Goal: Ask a question

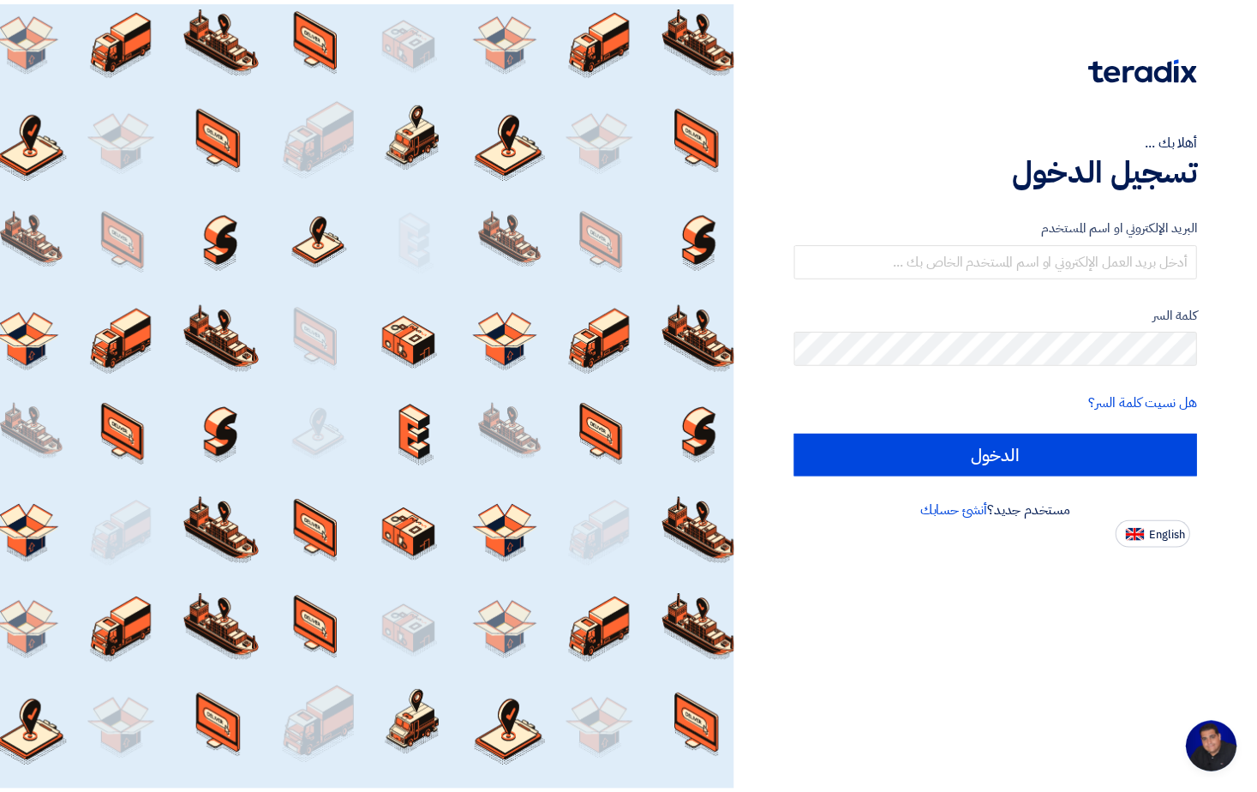
scroll to position [109, 0]
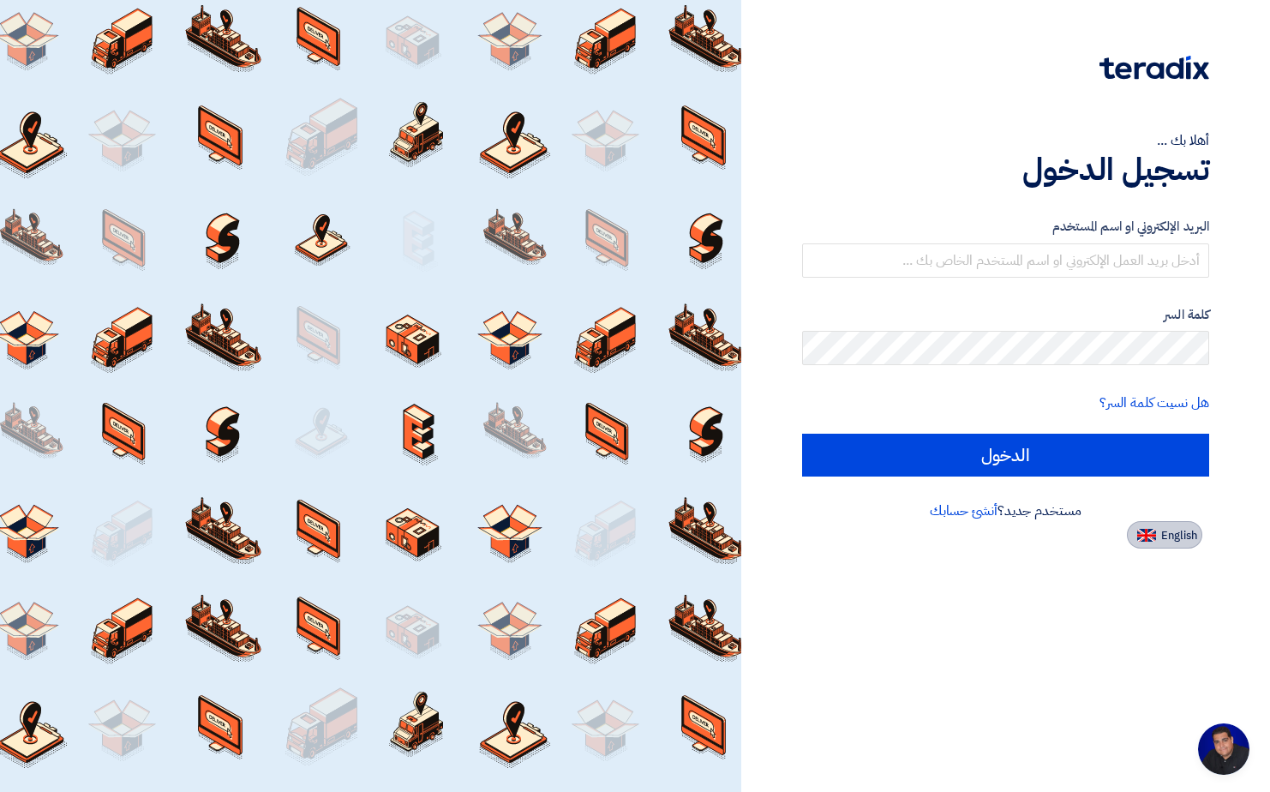
click at [1162, 542] on span "English" at bounding box center [1179, 536] width 36 height 12
type input "Sign in"
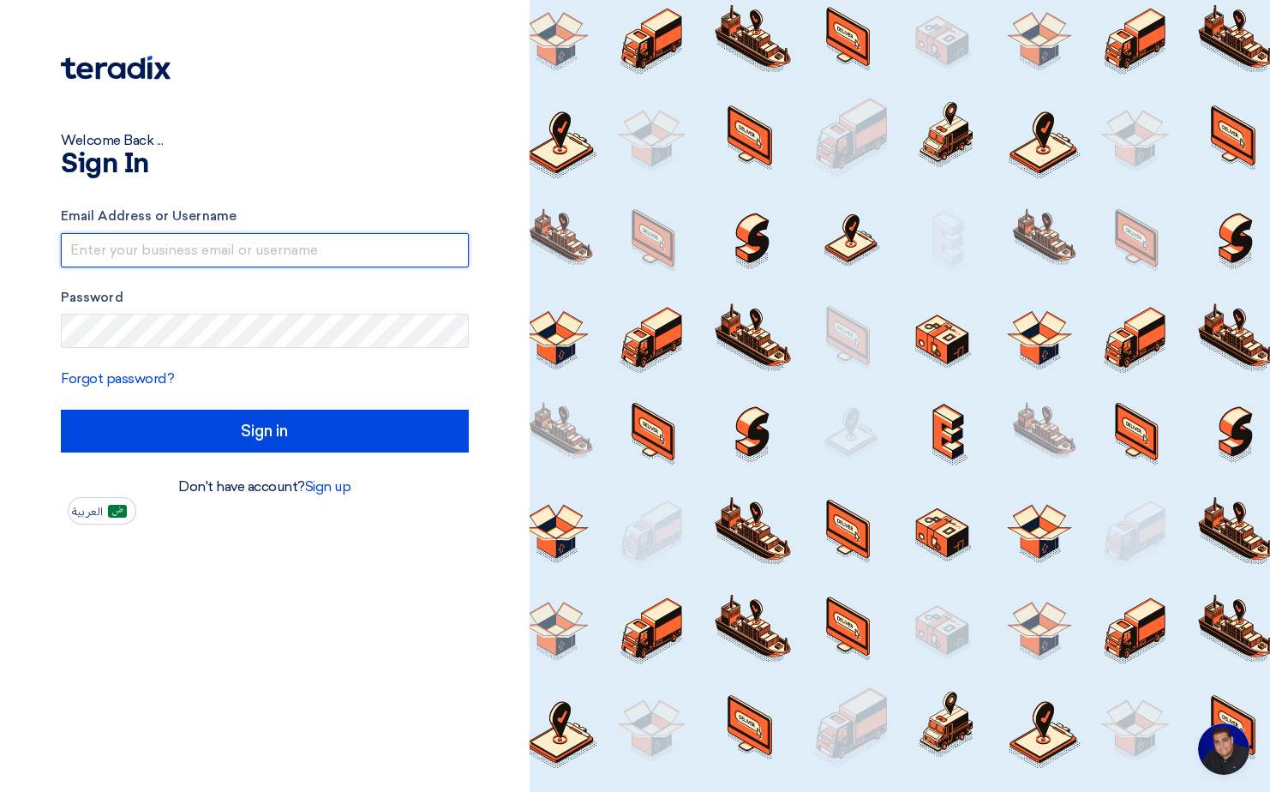
click at [116, 241] on input "text" at bounding box center [265, 250] width 408 height 34
type input "[PERSON_NAME][EMAIL_ADDRESS][PERSON_NAME][DOMAIN_NAME]"
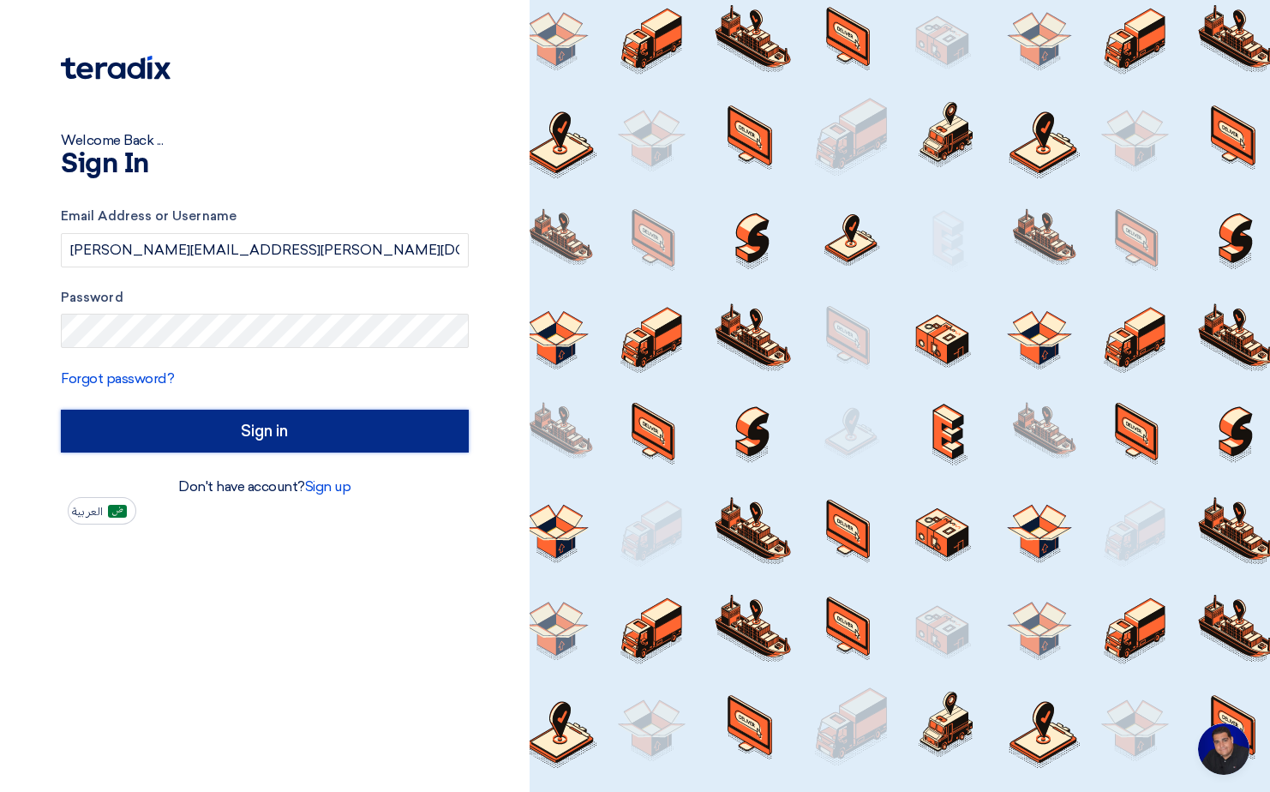
click at [248, 427] on input "Sign in" at bounding box center [265, 431] width 408 height 43
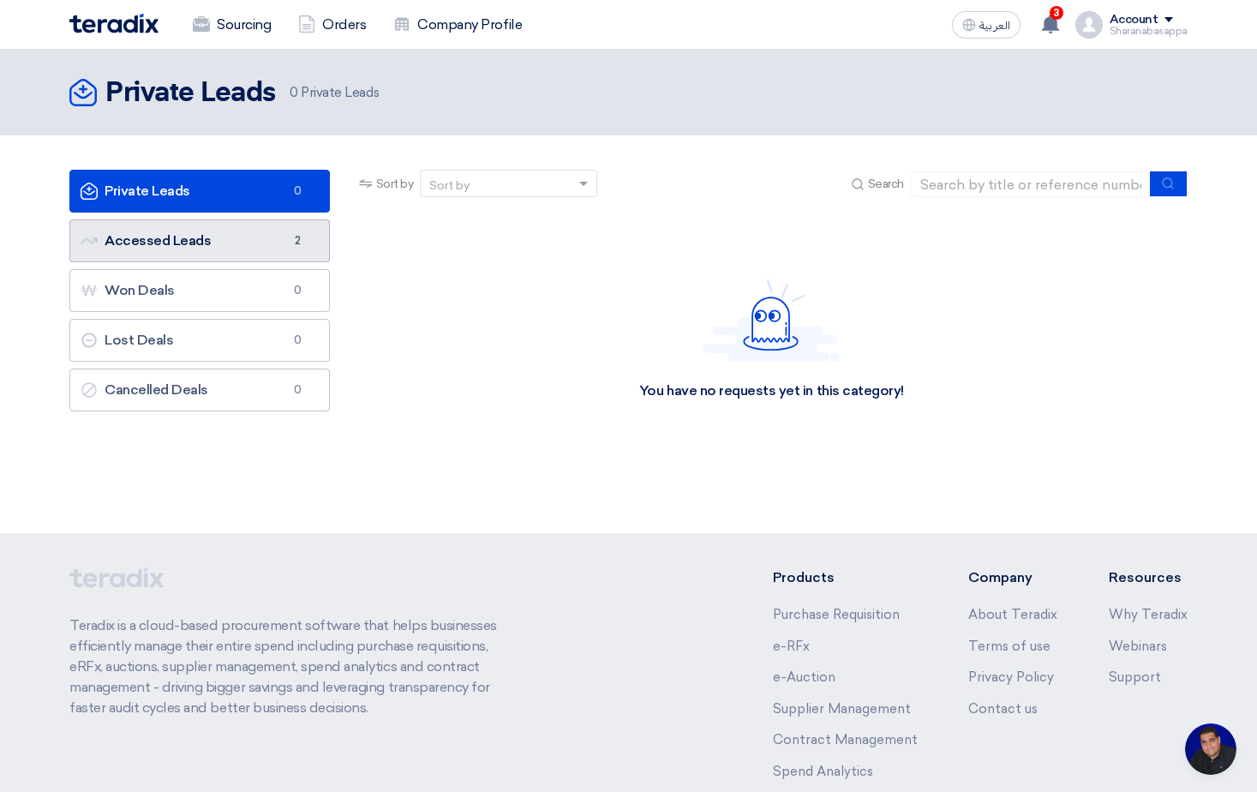
click at [189, 252] on link "Accessed Leads Accessed Leads 2" at bounding box center [199, 240] width 260 height 43
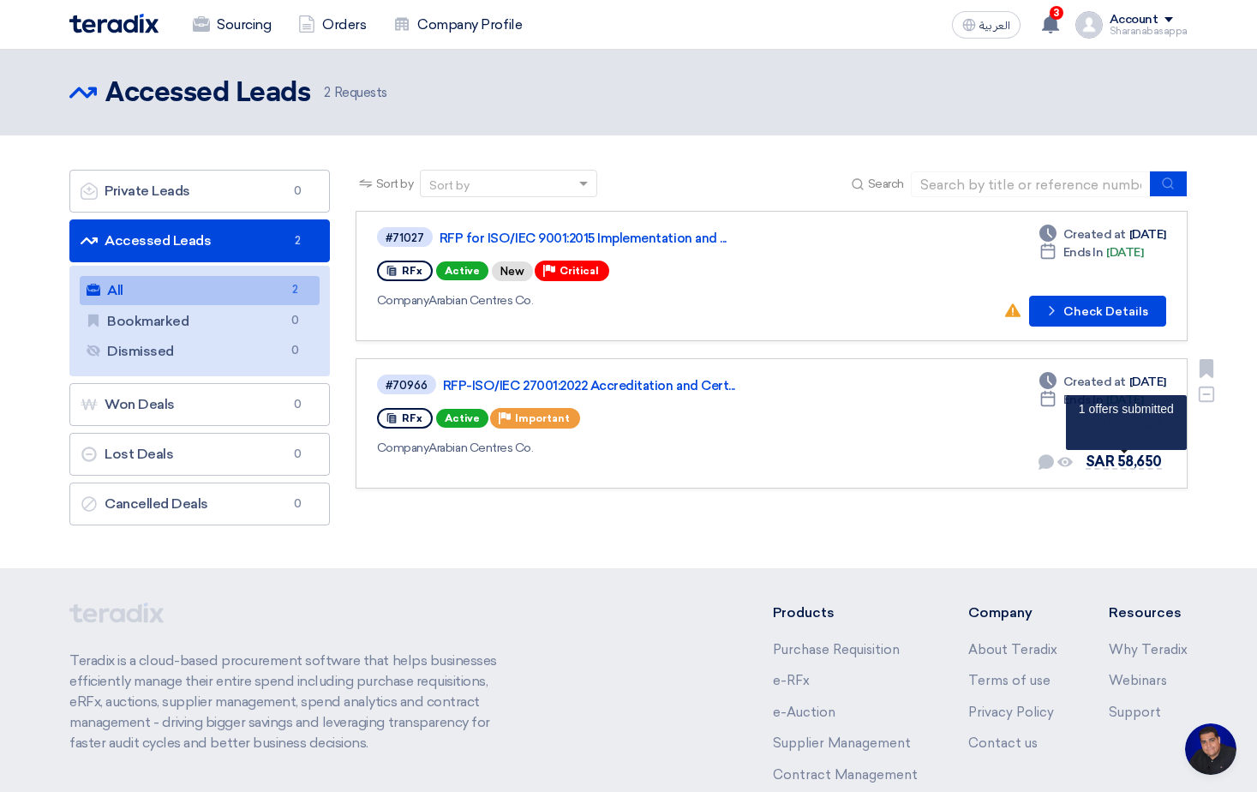
click at [1134, 463] on span "SAR 58,650" at bounding box center [1124, 461] width 76 height 16
click at [394, 452] on span "Company" at bounding box center [403, 447] width 52 height 15
click at [581, 379] on link "RFP-ISO/IEC 27001:2022 Accreditation and Cert..." at bounding box center [657, 385] width 428 height 15
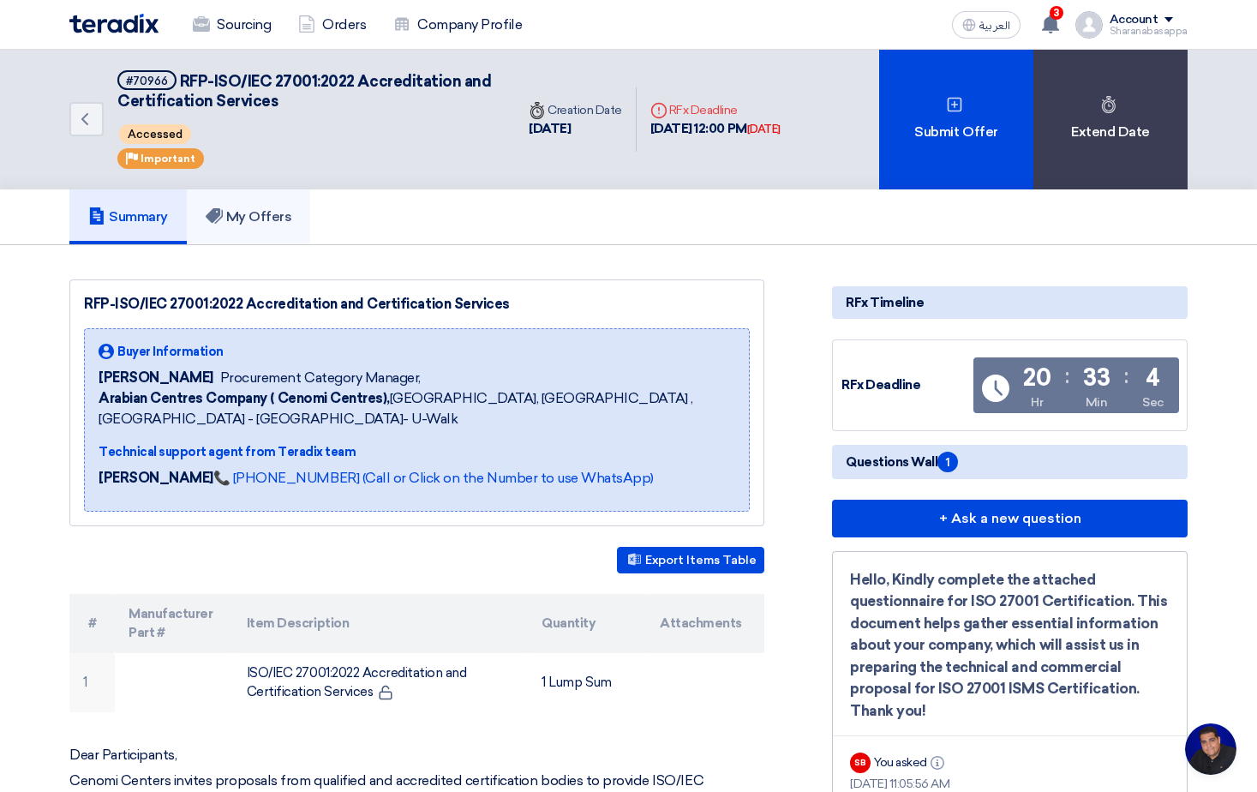
click at [237, 207] on link "My Offers" at bounding box center [249, 216] width 124 height 55
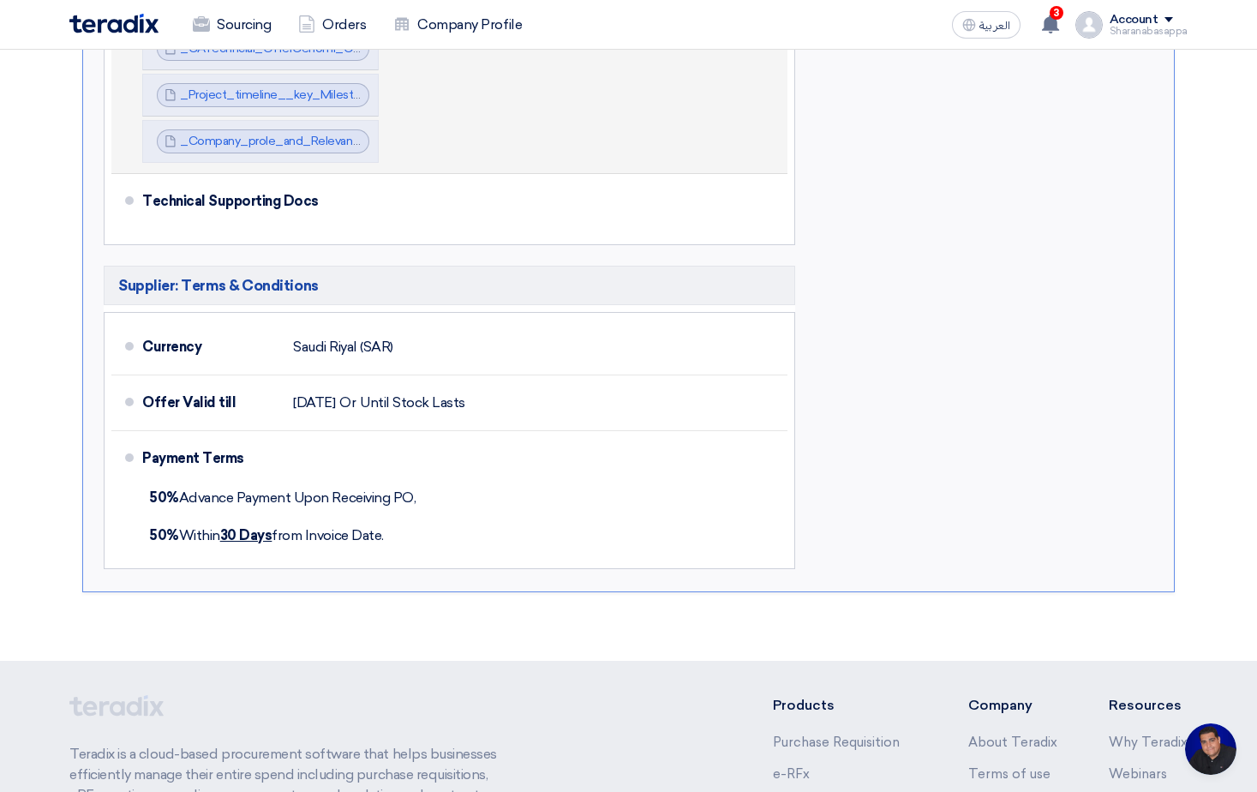
scroll to position [68, 0]
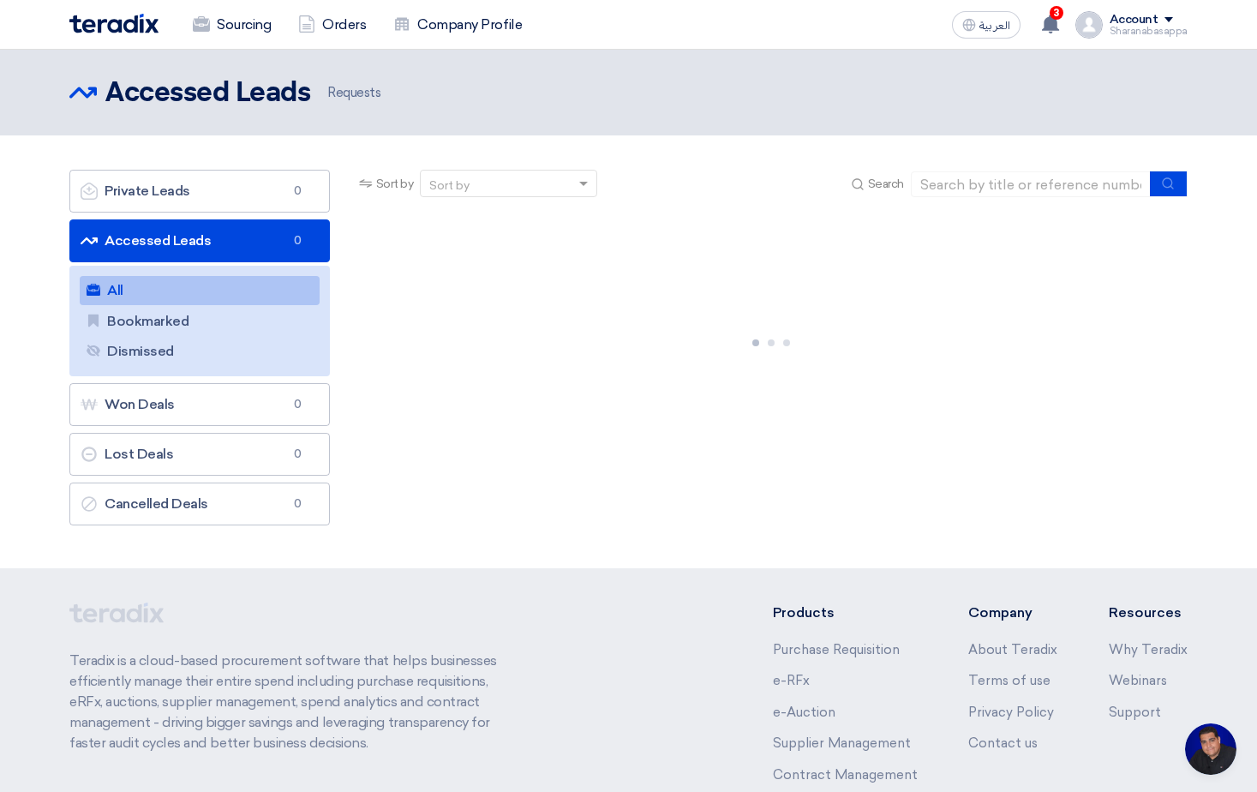
click at [244, 242] on link "Accessed Leads Accessed Leads 0" at bounding box center [199, 240] width 260 height 43
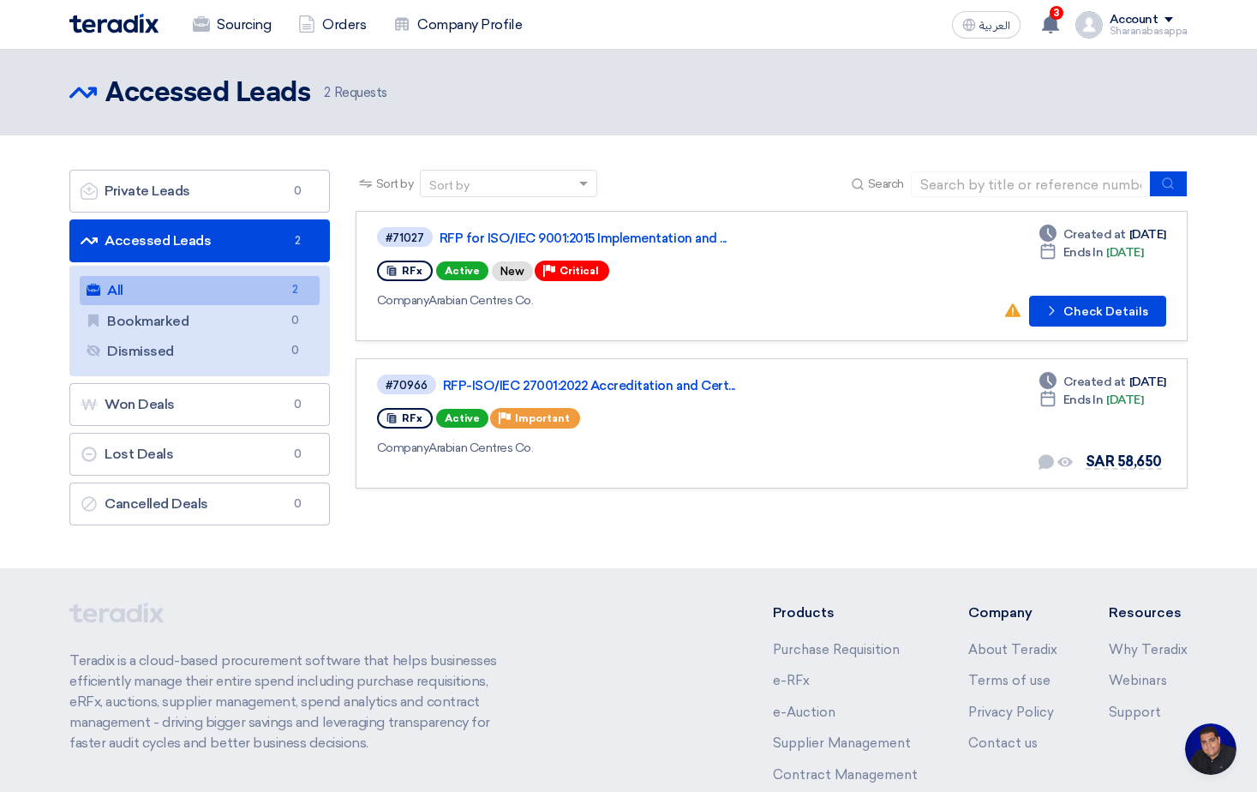
click at [202, 292] on link "All All 2" at bounding box center [200, 290] width 240 height 29
click at [833, 274] on div "RFx Active New Priority Critical" at bounding box center [624, 270] width 494 height 27
click at [657, 230] on link "RFP for ISO/IEC 9001:2015 Implementation and ..." at bounding box center [654, 237] width 428 height 15
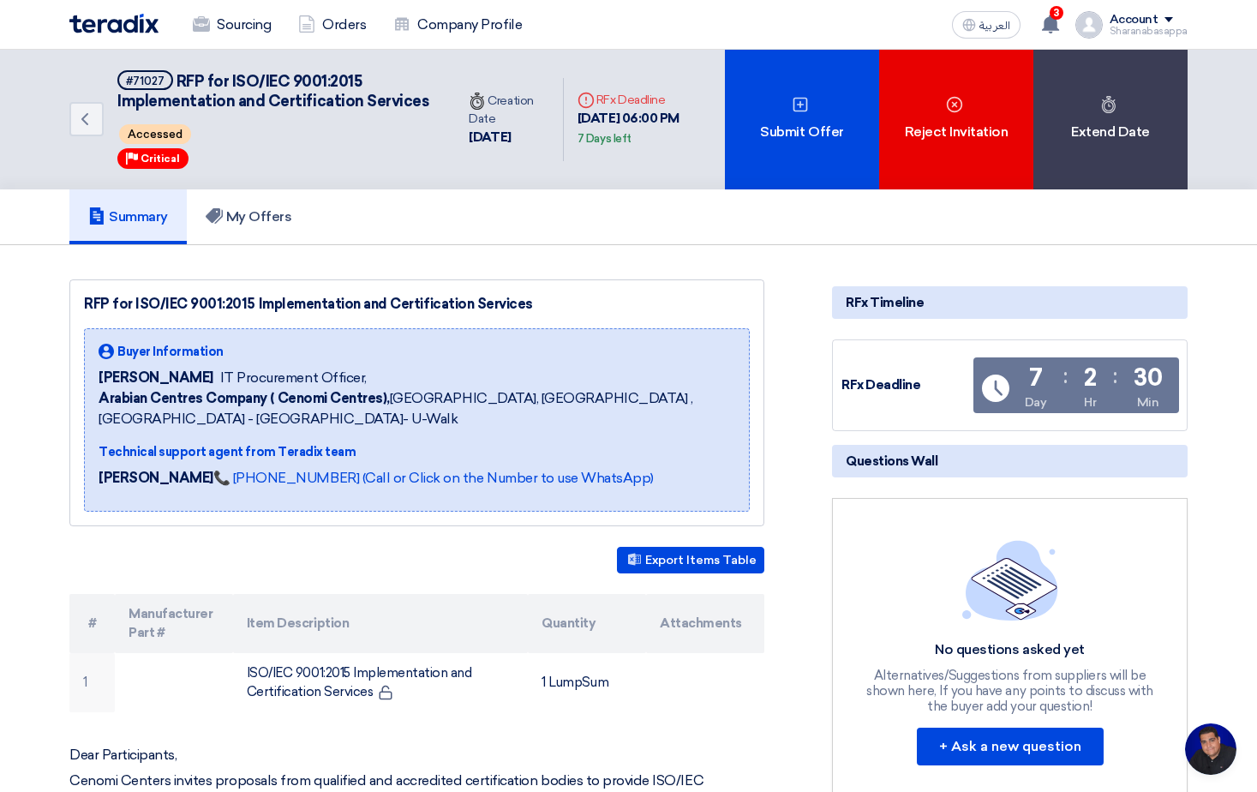
drag, startPoint x: 561, startPoint y: 128, endPoint x: 689, endPoint y: 125, distance: 127.7
click at [689, 125] on div "[DATE] 06:00 PM 7 Days left" at bounding box center [645, 128] width 134 height 39
drag, startPoint x: 689, startPoint y: 125, endPoint x: 686, endPoint y: 165, distance: 39.5
click at [686, 161] on div "Deadline RFx Deadline [DATE] 06:00 PM 7 Days left" at bounding box center [644, 119] width 161 height 84
drag, startPoint x: 559, startPoint y: 129, endPoint x: 721, endPoint y: 135, distance: 162.9
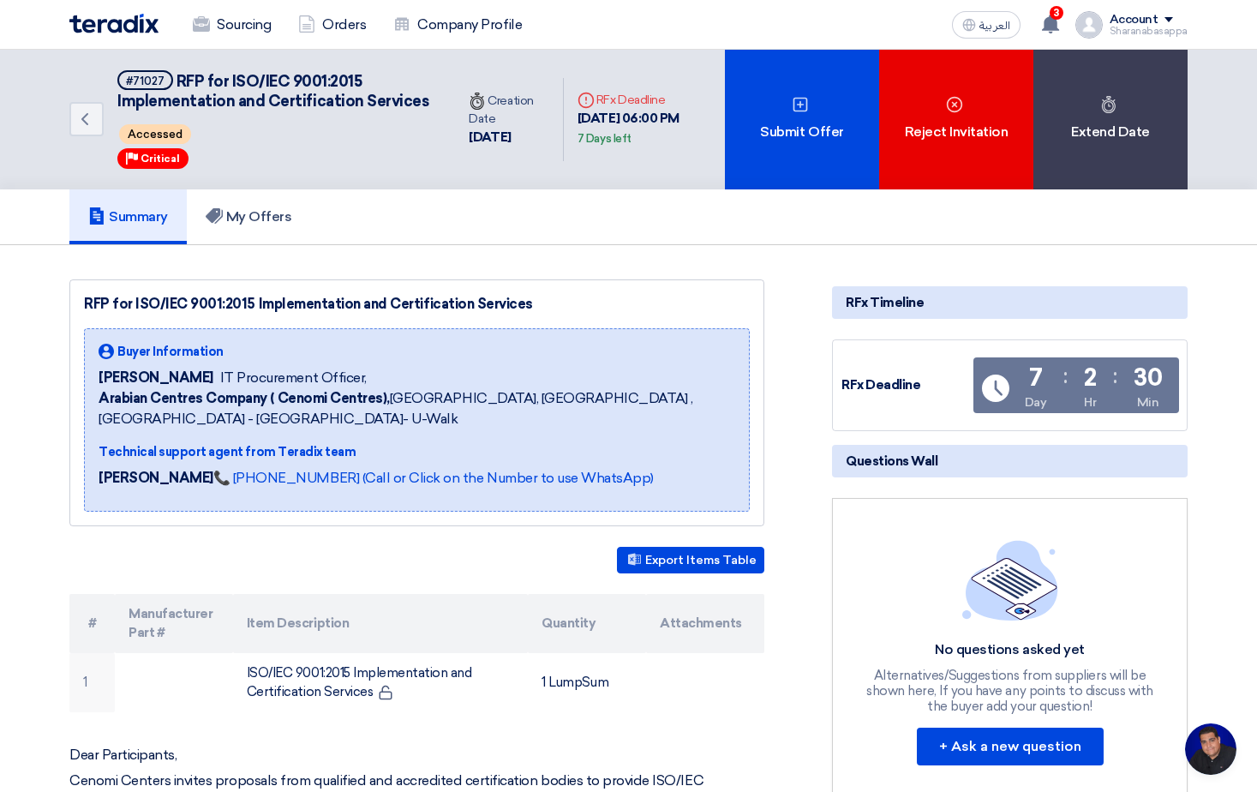
click at [721, 135] on div "Deadline RFx Deadline [DATE] 06:00 PM 7 Days left" at bounding box center [644, 119] width 161 height 84
drag, startPoint x: 721, startPoint y: 135, endPoint x: 674, endPoint y: 171, distance: 58.8
click at [674, 161] on div "Deadline RFx Deadline [DATE] 06:00 PM 7 Days left" at bounding box center [644, 119] width 161 height 84
drag, startPoint x: 360, startPoint y: 82, endPoint x: 133, endPoint y: 92, distance: 227.3
click at [133, 92] on span "RFP for ISO/IEC 9001:2015 Implementation and Certification Services" at bounding box center [272, 91] width 311 height 39
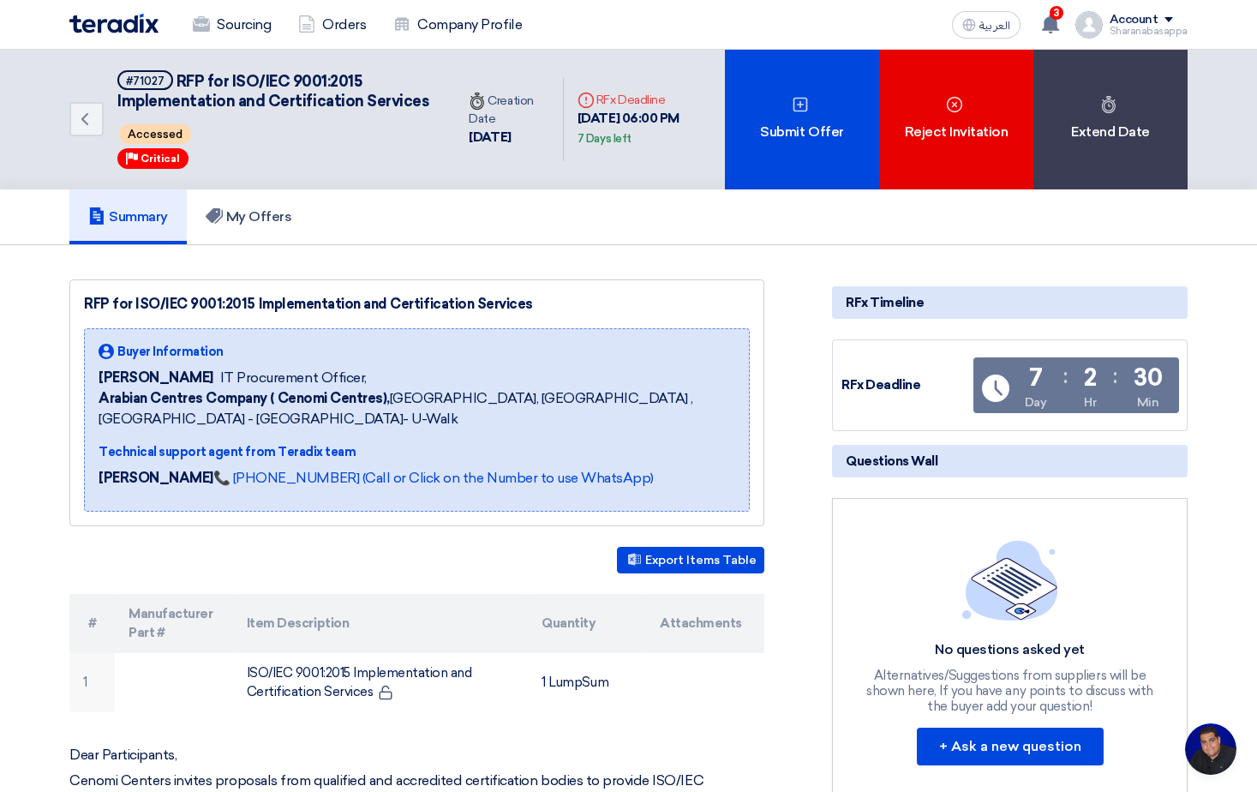
drag, startPoint x: 133, startPoint y: 92, endPoint x: 183, endPoint y: 123, distance: 58.5
click at [178, 111] on span "RFP for ISO/IEC 9001:2015 Implementation and Certification Services" at bounding box center [272, 91] width 311 height 39
drag, startPoint x: 235, startPoint y: 81, endPoint x: 235, endPoint y: 128, distance: 47.1
click at [235, 112] on h5 "#71027 RFP for ISO/IEC 9001:2015 Implementation and Certification Services" at bounding box center [275, 91] width 317 height 42
drag, startPoint x: 235, startPoint y: 128, endPoint x: 252, endPoint y: 144, distance: 23.6
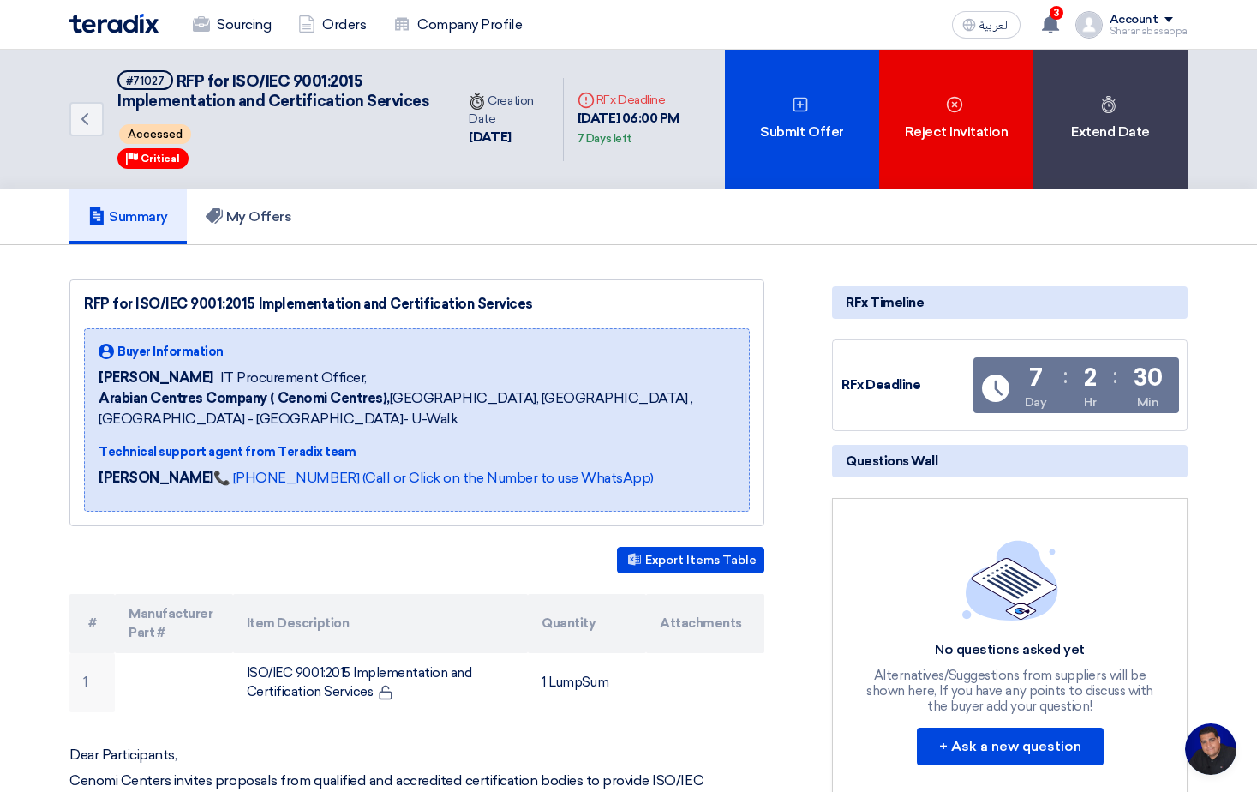
click at [252, 144] on div "Accessed" at bounding box center [275, 134] width 317 height 27
drag, startPoint x: 189, startPoint y: 132, endPoint x: 229, endPoint y: 76, distance: 68.2
click at [229, 76] on div "#71027 RFP for ISO/IEC 9001:2015 Implementation and Certification Services Acce…" at bounding box center [275, 119] width 317 height 99
drag, startPoint x: 229, startPoint y: 76, endPoint x: 230, endPoint y: 123, distance: 47.1
click at [232, 112] on h5 "#71027 RFP for ISO/IEC 9001:2015 Implementation and Certification Services" at bounding box center [275, 91] width 317 height 42
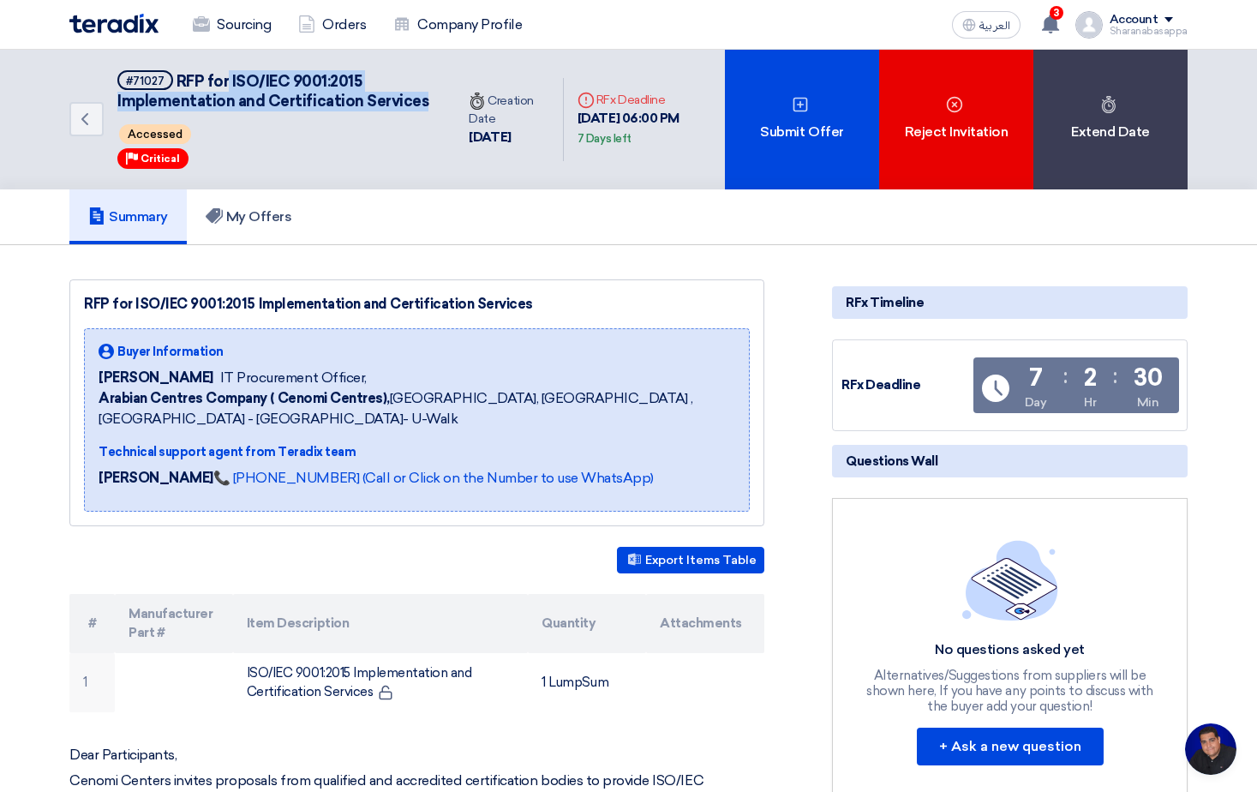
drag, startPoint x: 210, startPoint y: 123, endPoint x: 228, endPoint y: 77, distance: 49.6
click at [228, 77] on h5 "#71027 RFP for ISO/IEC 9001:2015 Implementation and Certification Services" at bounding box center [275, 91] width 317 height 42
drag, startPoint x: 228, startPoint y: 78, endPoint x: 237, endPoint y: 126, distance: 48.9
click at [237, 112] on h5 "#71027 RFP for ISO/IEC 9001:2015 Implementation and Certification Services" at bounding box center [275, 91] width 317 height 42
click at [203, 112] on h5 "#71027 RFP for ISO/IEC 9001:2015 Implementation and Certification Services" at bounding box center [275, 91] width 317 height 42
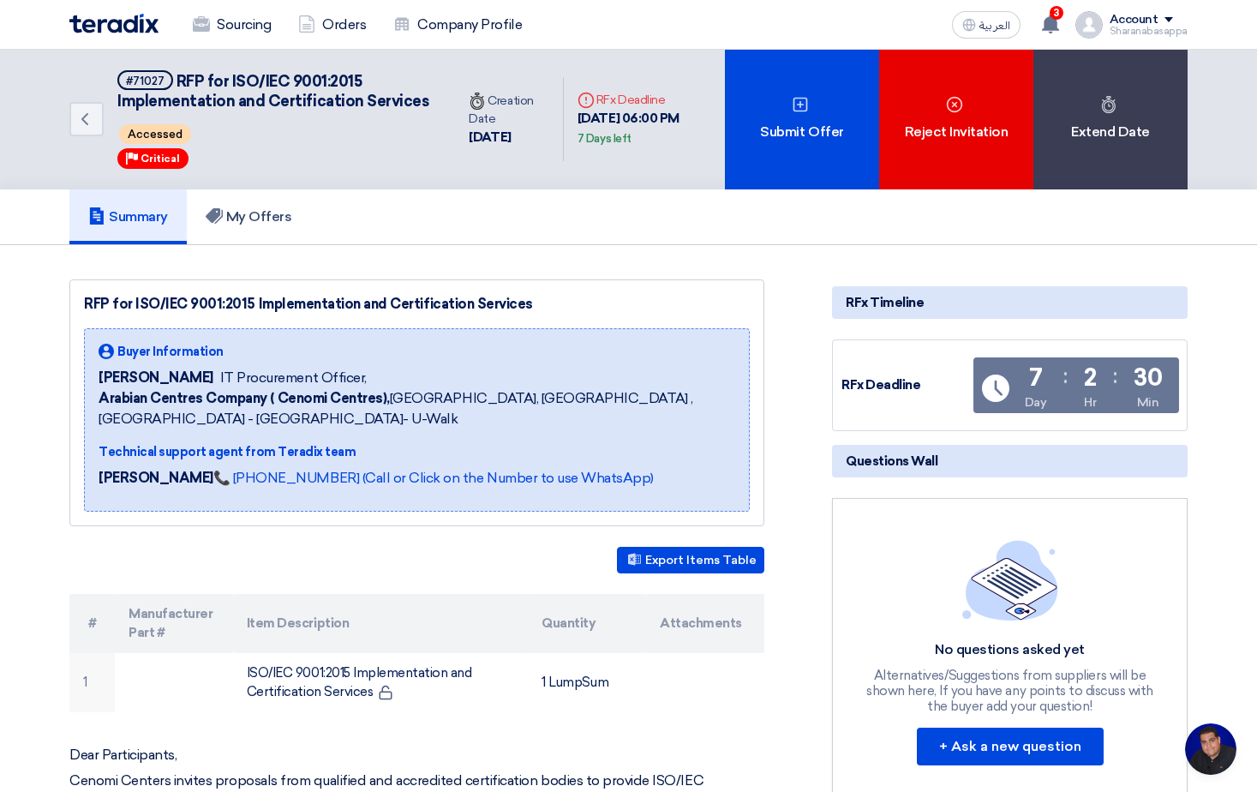
drag, startPoint x: 186, startPoint y: 133, endPoint x: 225, endPoint y: 84, distance: 62.8
click at [225, 84] on div "#71027 RFP for ISO/IEC 9001:2015 Implementation and Certification Services Acce…" at bounding box center [275, 119] width 317 height 99
click at [963, 760] on button "+ Ask a new question" at bounding box center [1010, 746] width 187 height 38
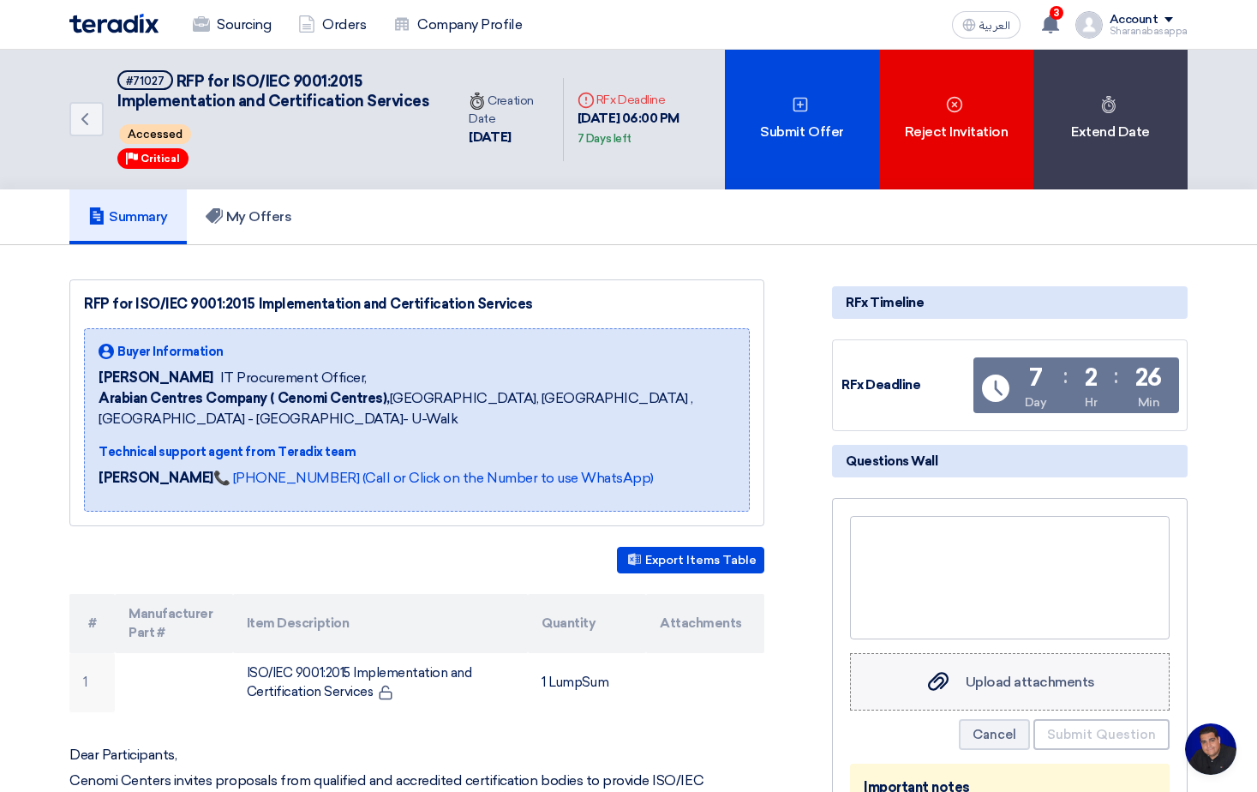
click at [1026, 690] on span "Upload attachments" at bounding box center [1030, 681] width 129 height 16
click at [0, 0] on input "Upload attachments Upload attachments" at bounding box center [0, 0] width 0 height 0
click at [970, 608] on div at bounding box center [1010, 577] width 320 height 123
